Goal: Information Seeking & Learning: Learn about a topic

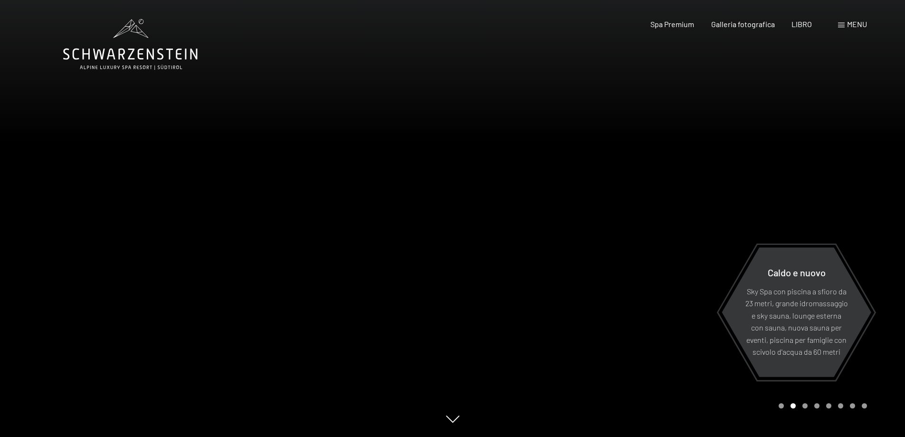
click at [854, 22] on font "menu" at bounding box center [857, 23] width 20 height 9
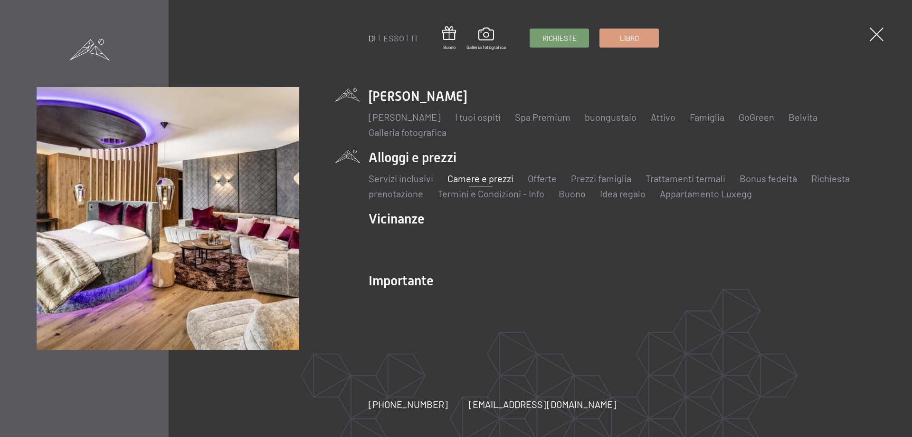
click at [476, 176] on font "Camere e prezzi" at bounding box center [481, 177] width 66 height 11
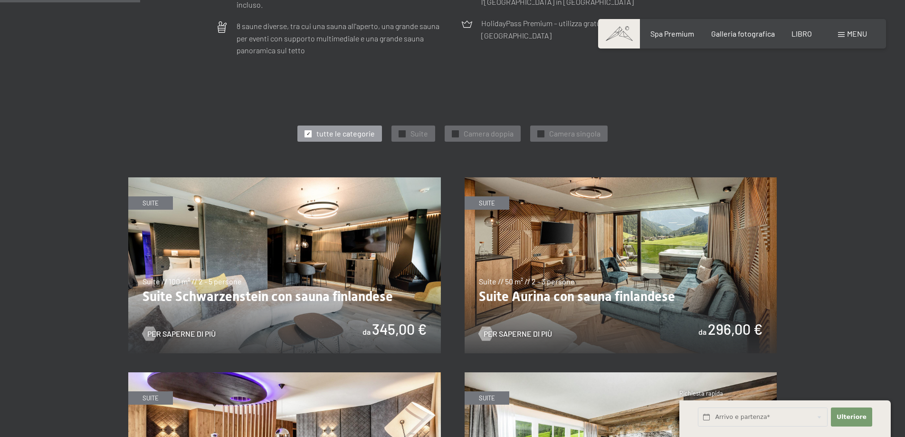
scroll to position [475, 0]
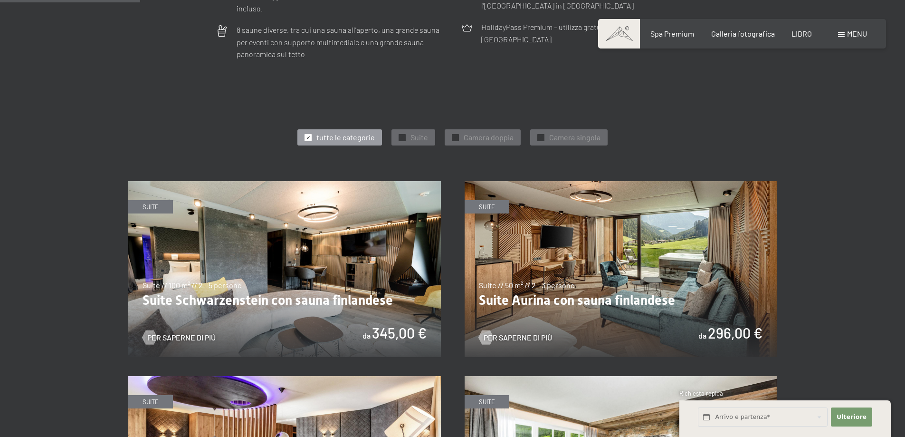
click at [373, 217] on img at bounding box center [284, 269] width 313 height 176
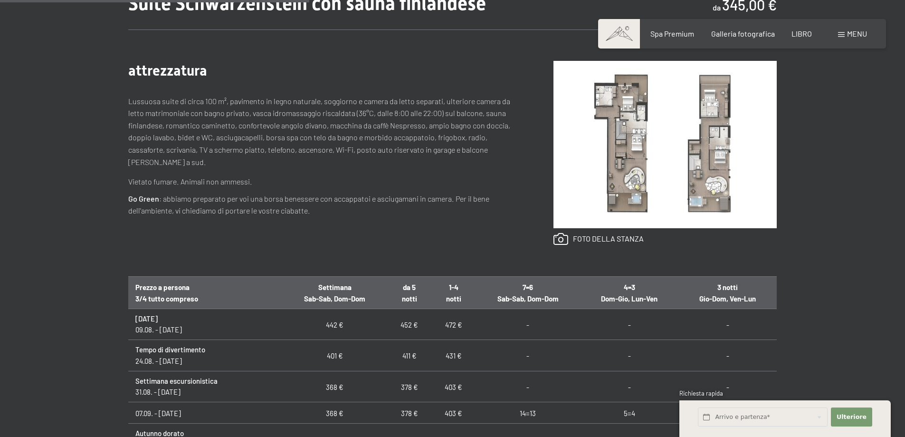
scroll to position [333, 0]
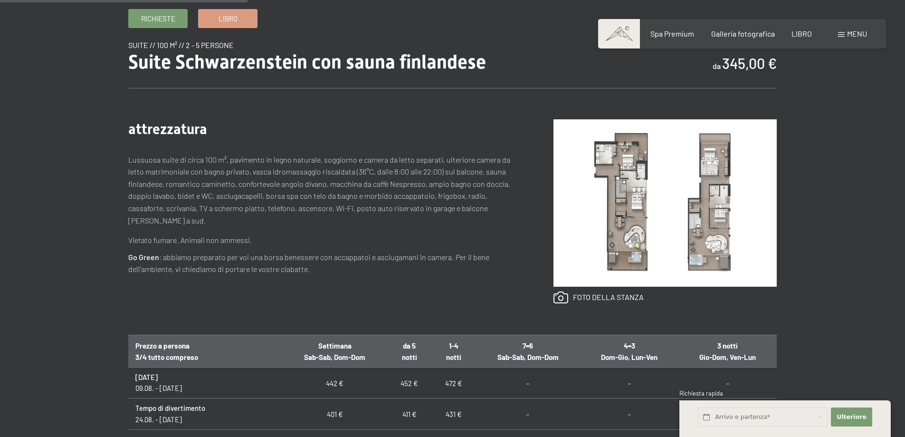
click at [622, 249] on img at bounding box center [664, 202] width 223 height 167
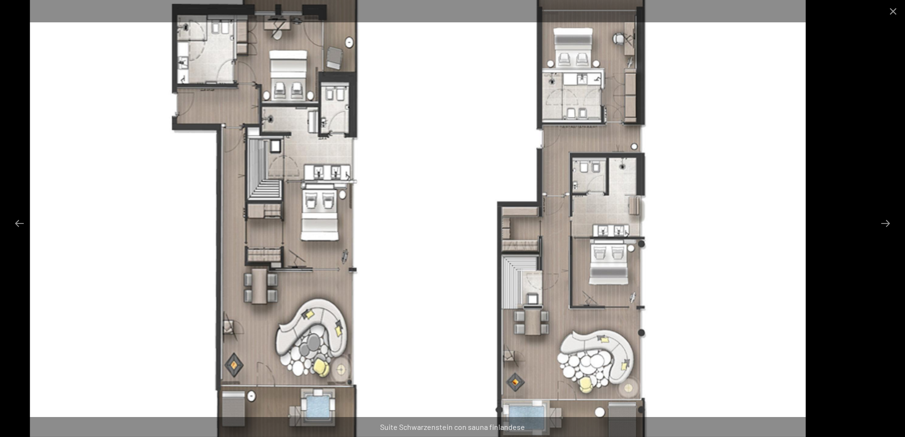
drag, startPoint x: 629, startPoint y: 213, endPoint x: 602, endPoint y: 249, distance: 45.0
click at [602, 249] on img at bounding box center [418, 218] width 776 height 437
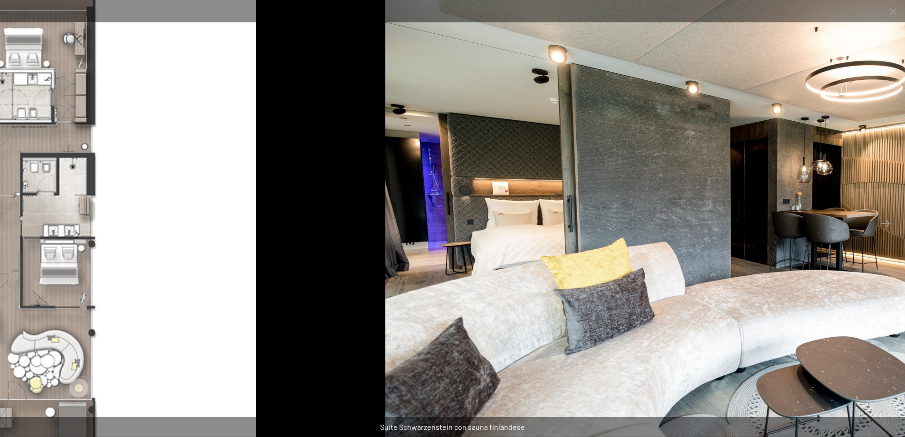
drag, startPoint x: 397, startPoint y: 217, endPoint x: 767, endPoint y: 219, distance: 370.6
click at [763, 221] on img at bounding box center [773, 218] width 776 height 437
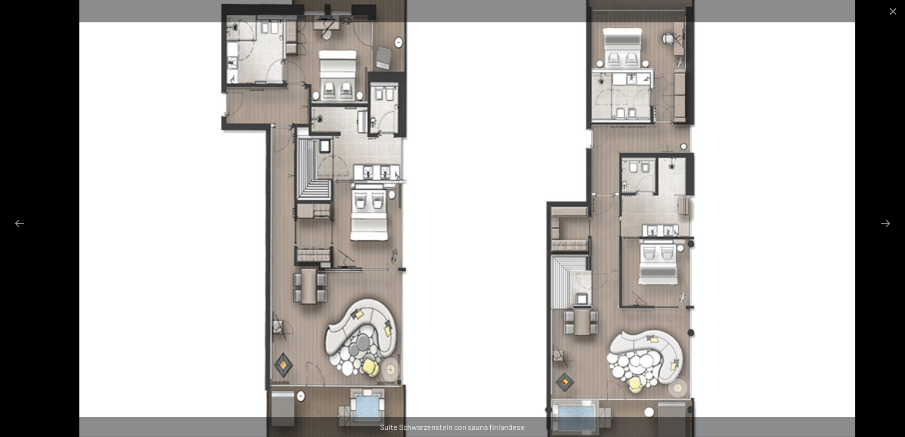
drag, startPoint x: 458, startPoint y: 165, endPoint x: 472, endPoint y: 189, distance: 27.5
click at [472, 189] on img at bounding box center [467, 218] width 776 height 437
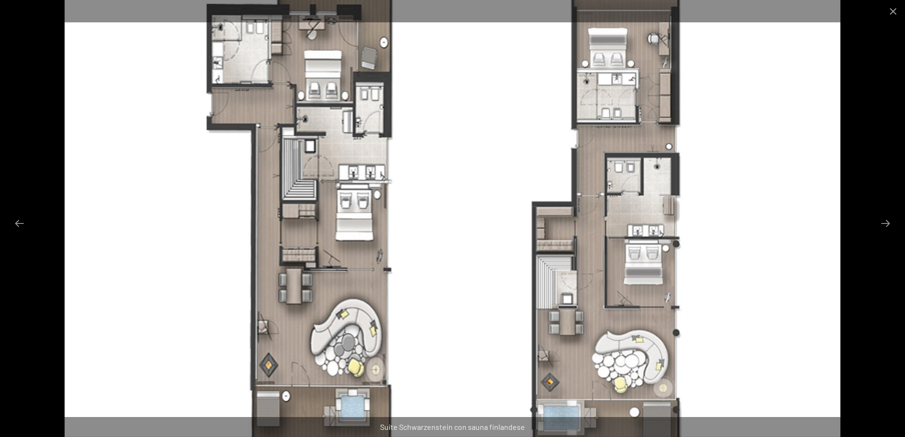
click at [469, 187] on img at bounding box center [453, 218] width 776 height 437
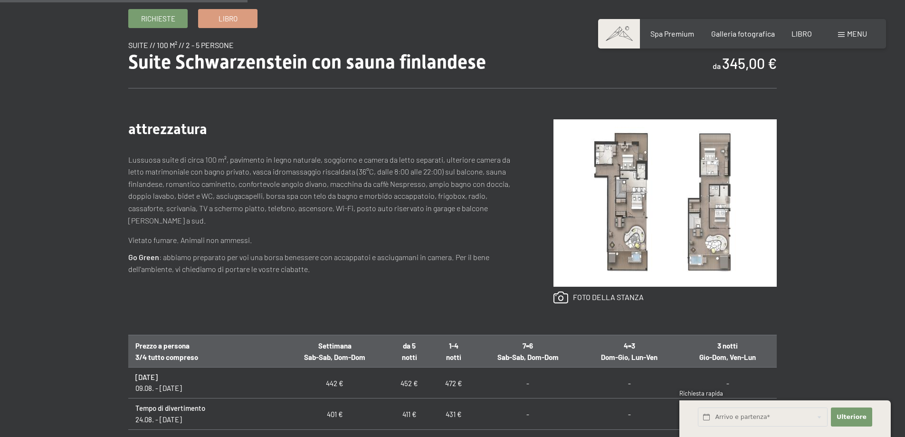
click at [643, 200] on img at bounding box center [664, 202] width 223 height 167
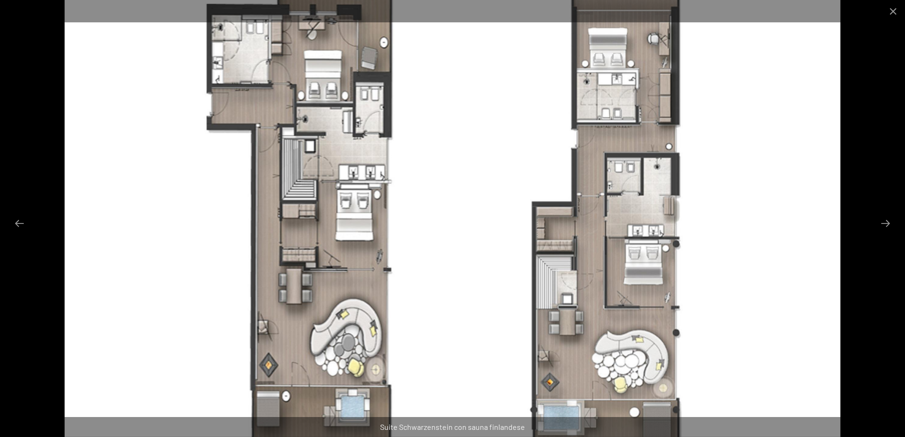
click at [563, 198] on img at bounding box center [453, 218] width 776 height 437
click at [270, 100] on img at bounding box center [453, 218] width 776 height 437
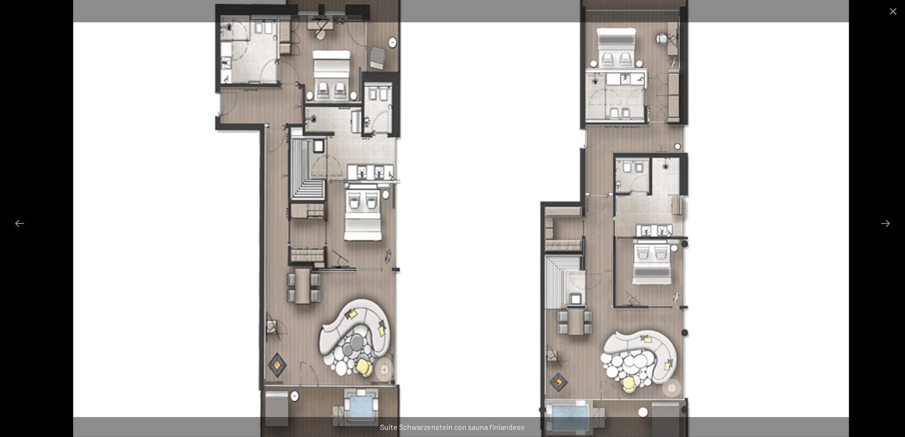
drag, startPoint x: 349, startPoint y: 267, endPoint x: 357, endPoint y: 225, distance: 43.6
click at [357, 225] on img at bounding box center [461, 218] width 776 height 437
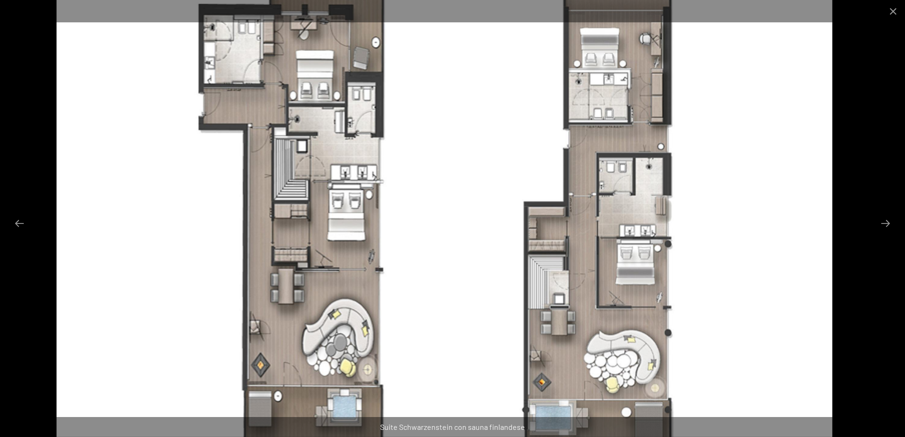
drag, startPoint x: 493, startPoint y: 190, endPoint x: 496, endPoint y: 195, distance: 5.8
click at [486, 201] on img at bounding box center [445, 218] width 776 height 437
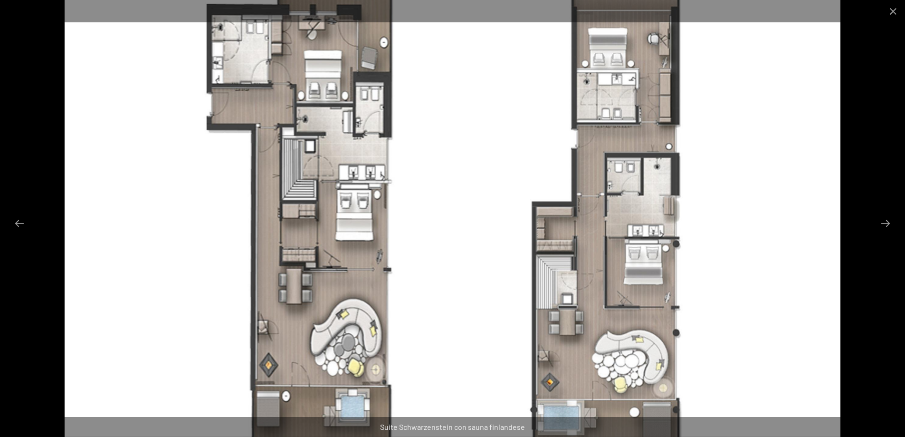
click at [450, 169] on img at bounding box center [453, 218] width 776 height 437
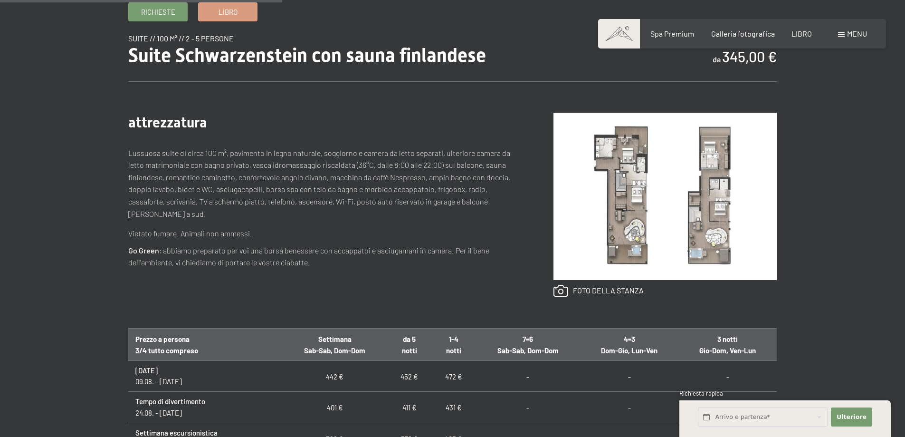
scroll to position [428, 0]
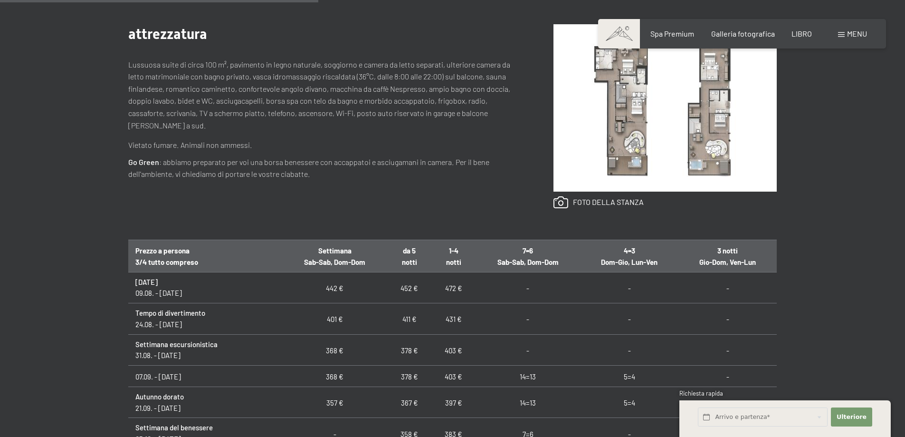
click at [651, 156] on img at bounding box center [664, 107] width 223 height 167
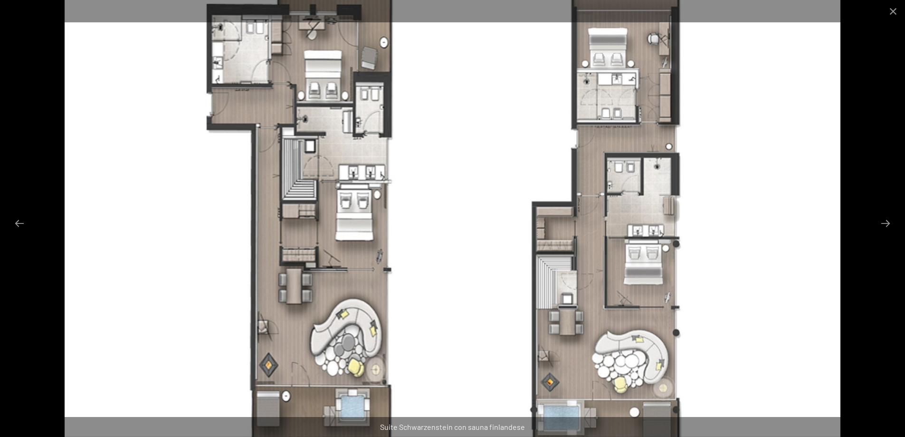
click at [380, 44] on img at bounding box center [453, 218] width 776 height 437
click at [885, 221] on button "Diapositiva successiva" at bounding box center [886, 223] width 20 height 19
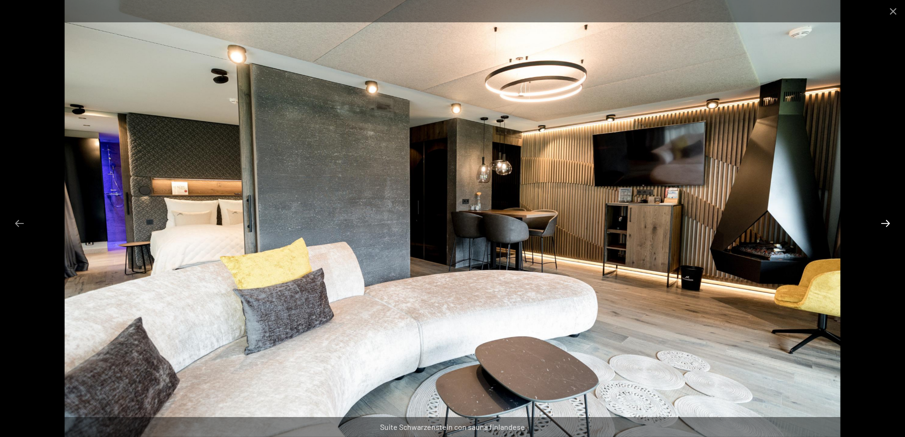
click at [885, 221] on button "Diapositiva successiva" at bounding box center [886, 223] width 20 height 19
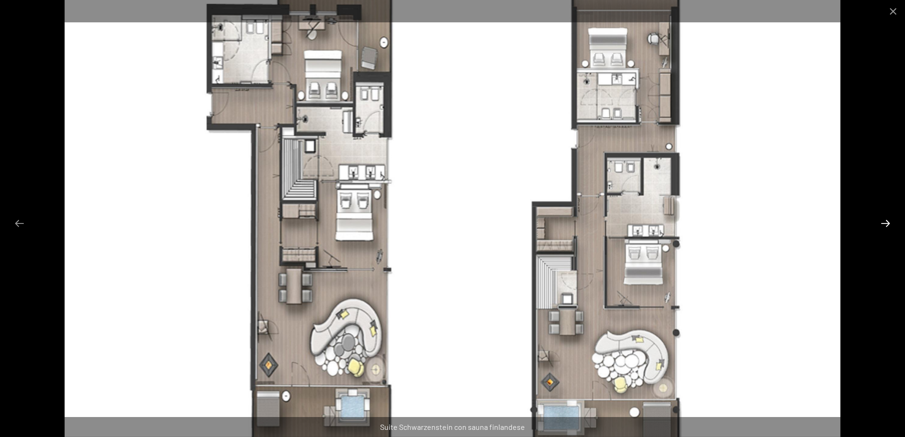
click at [885, 221] on button "Diapositiva successiva" at bounding box center [886, 223] width 20 height 19
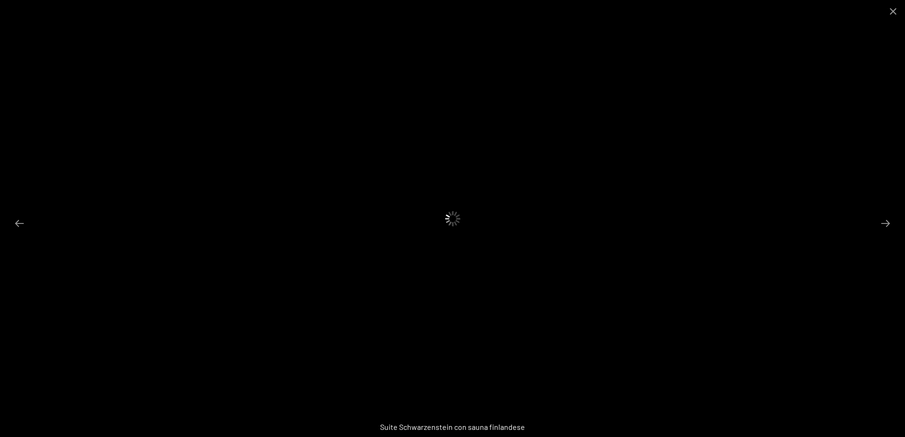
drag, startPoint x: 885, startPoint y: 221, endPoint x: 767, endPoint y: 264, distance: 125.2
click at [767, 264] on div at bounding box center [452, 218] width 905 height 437
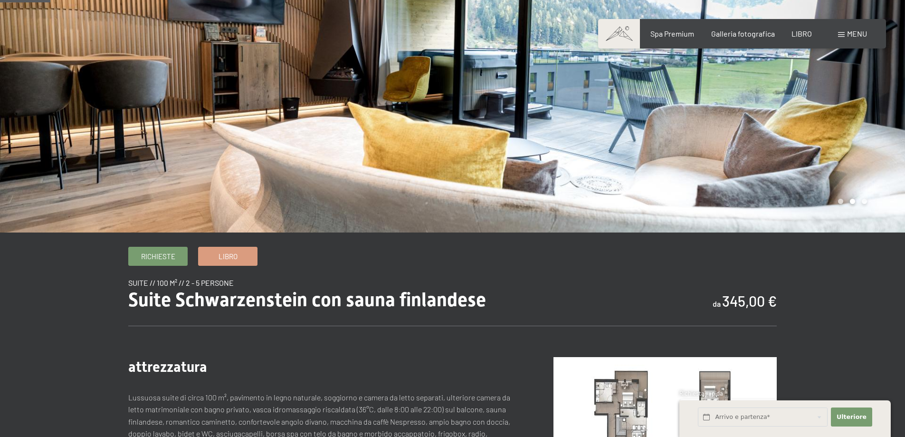
scroll to position [0, 0]
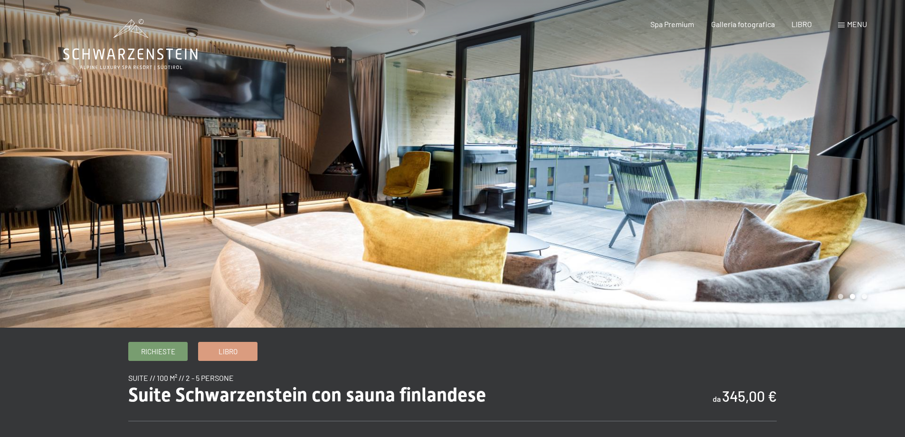
click at [848, 160] on div at bounding box center [679, 163] width 453 height 327
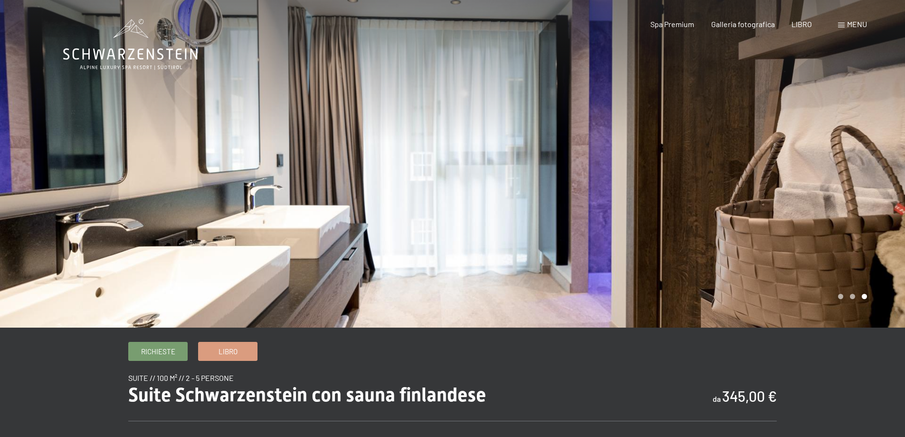
click at [848, 160] on div at bounding box center [679, 163] width 453 height 327
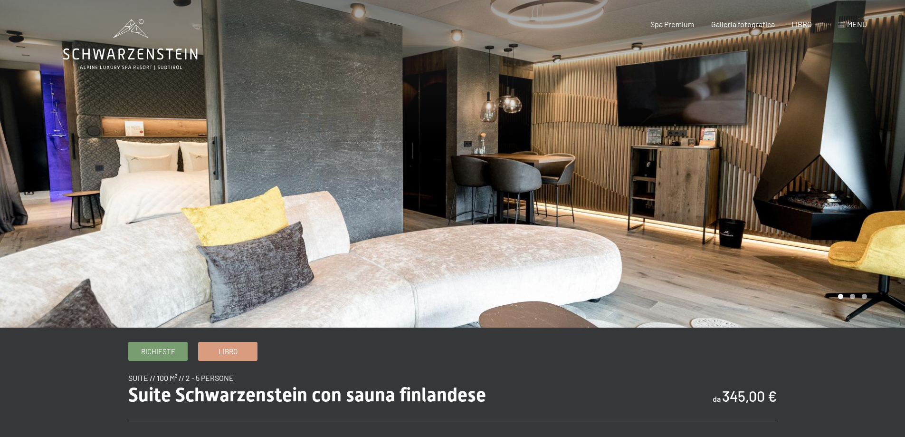
click at [848, 160] on div at bounding box center [679, 163] width 453 height 327
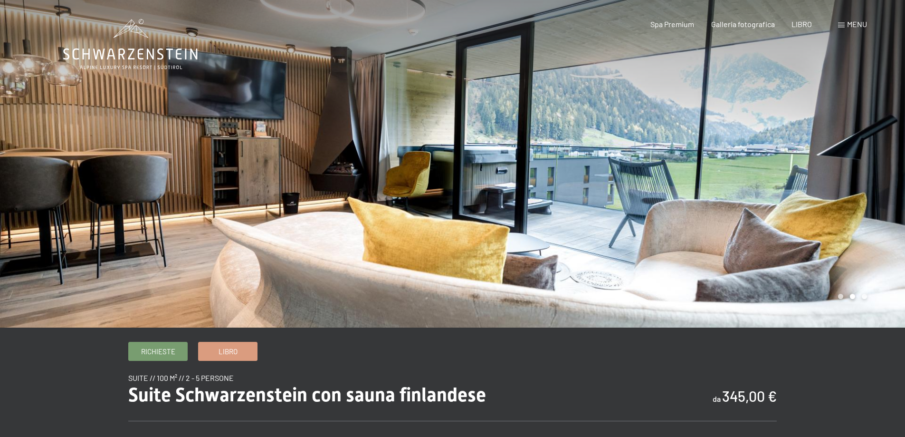
click at [848, 160] on div at bounding box center [679, 163] width 453 height 327
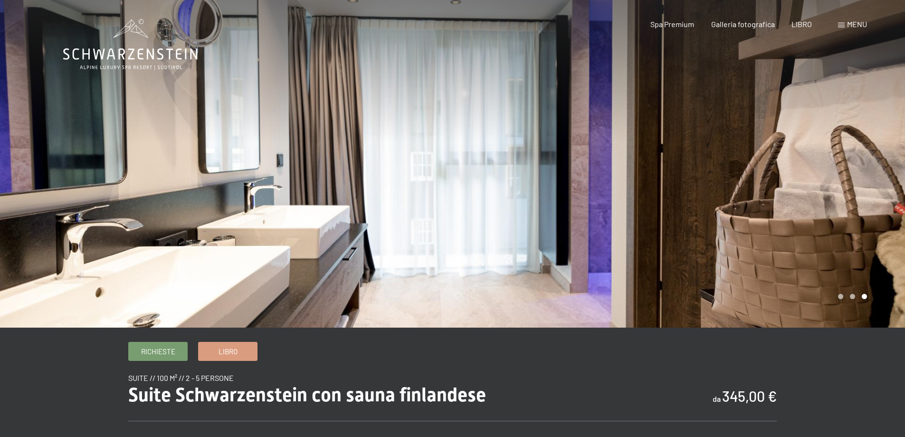
click at [848, 160] on div at bounding box center [679, 163] width 453 height 327
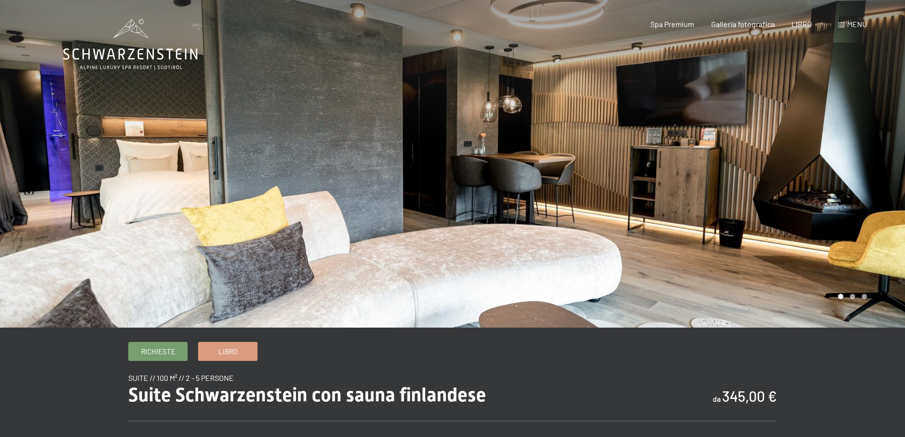
click at [848, 160] on div at bounding box center [679, 163] width 453 height 327
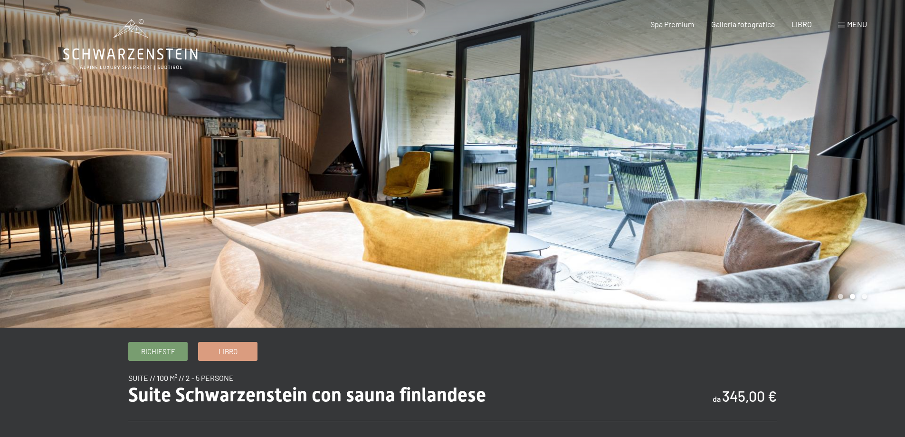
click at [848, 160] on div at bounding box center [679, 163] width 453 height 327
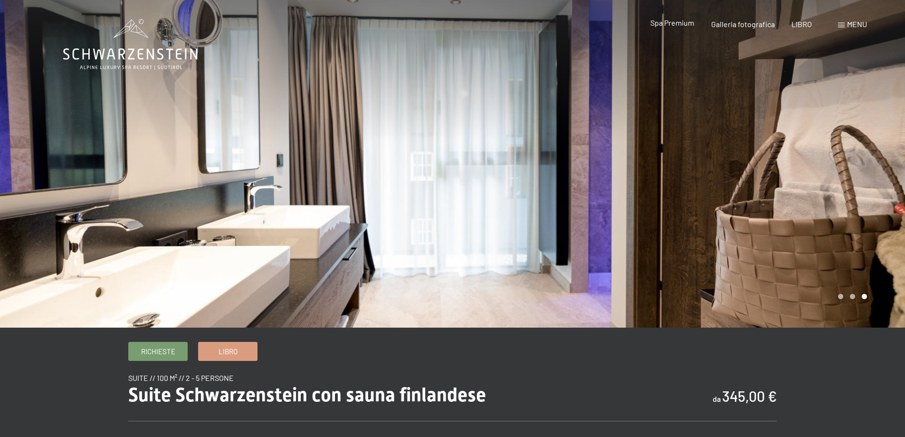
click at [679, 23] on font "Spa Premium" at bounding box center [672, 22] width 44 height 9
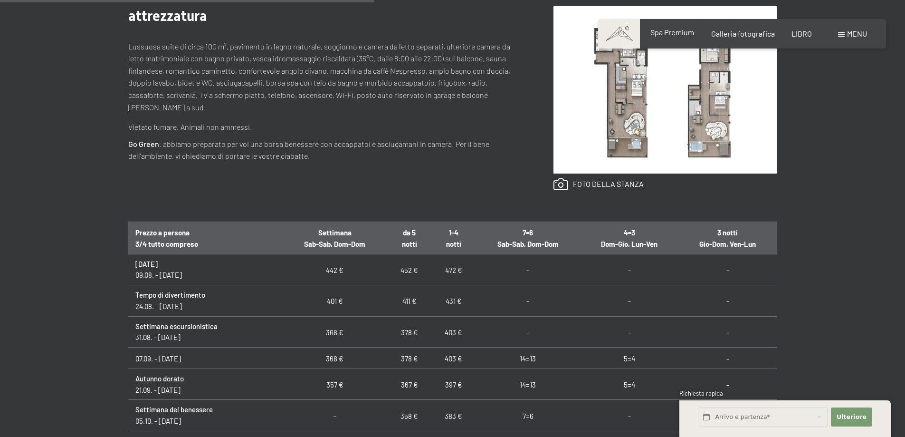
scroll to position [570, 0]
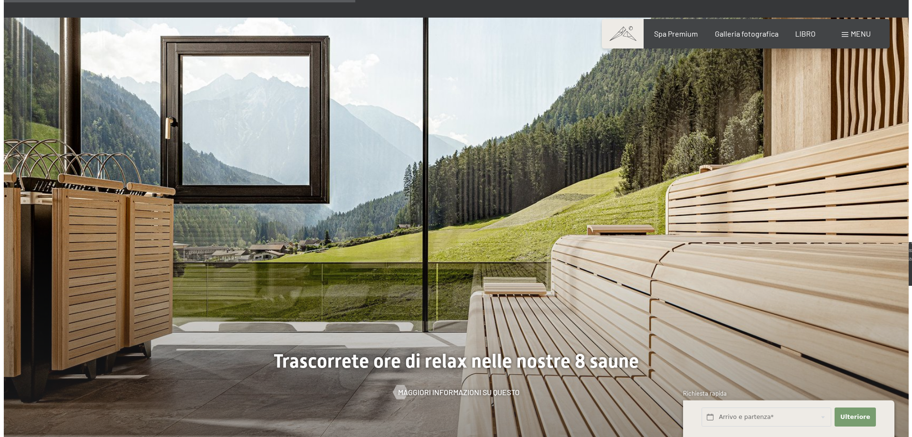
scroll to position [2563, 0]
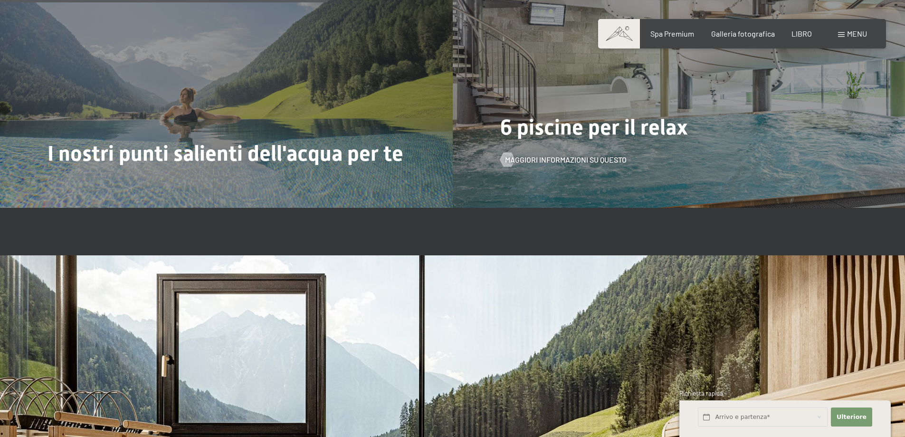
click at [582, 133] on font "6 piscine per il relax" at bounding box center [594, 126] width 188 height 25
click at [581, 157] on font "Maggiori informazioni su questo" at bounding box center [576, 159] width 122 height 9
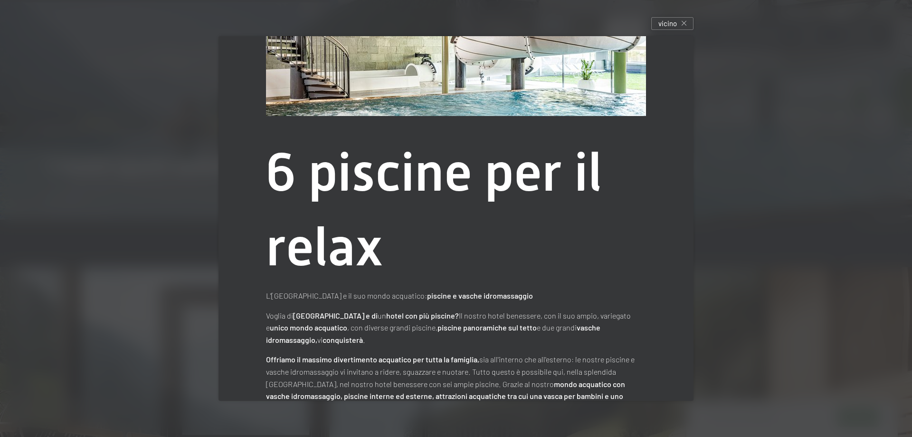
scroll to position [0, 0]
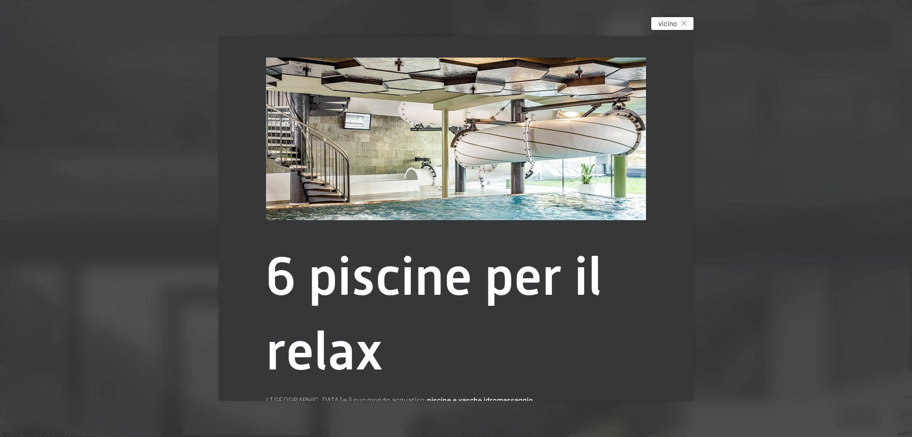
click at [692, 24] on div "vicino" at bounding box center [672, 23] width 42 height 13
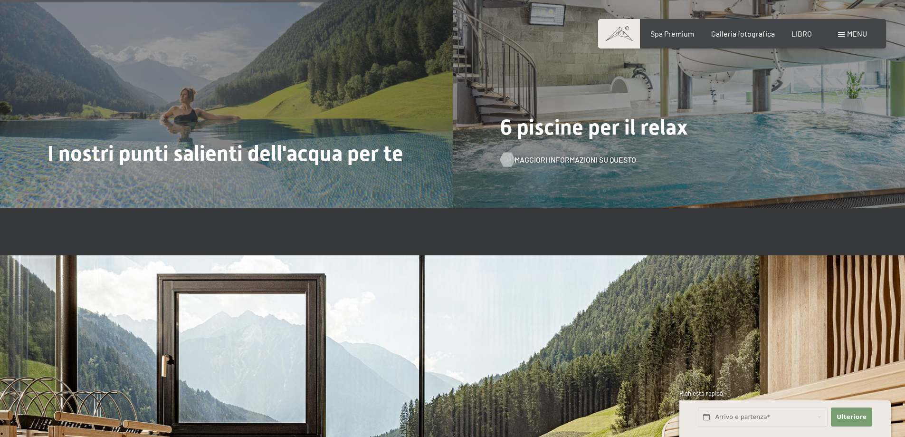
click at [576, 161] on font "Maggiori informazioni su questo" at bounding box center [576, 159] width 122 height 9
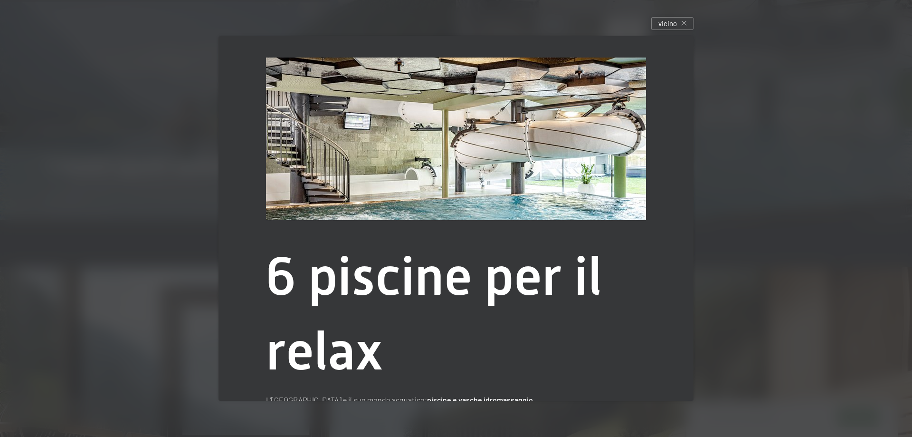
click at [501, 145] on img at bounding box center [456, 138] width 380 height 162
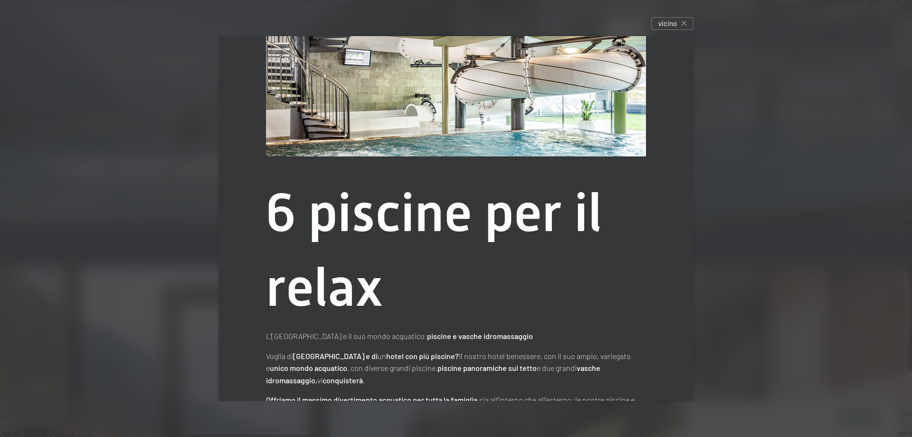
scroll to position [151, 0]
